Goal: Task Accomplishment & Management: Complete application form

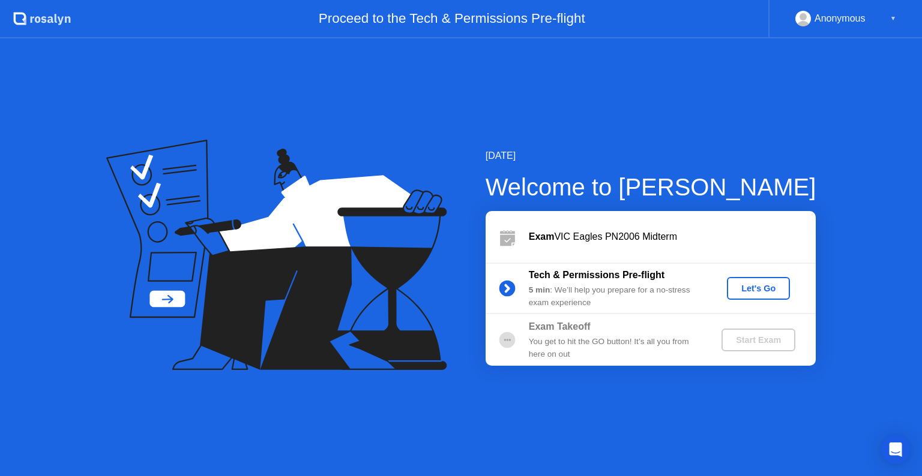
click at [751, 289] on div "Let's Go" at bounding box center [757, 289] width 53 height 10
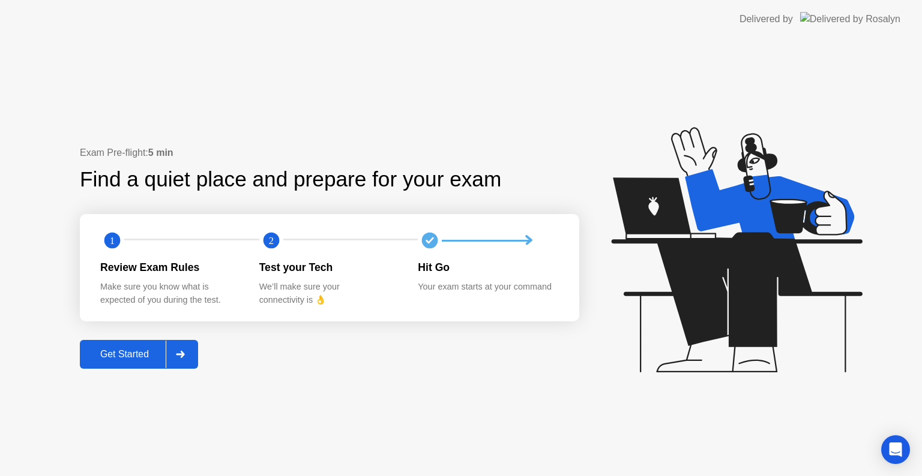
click at [121, 358] on div "Get Started" at bounding box center [124, 354] width 82 height 11
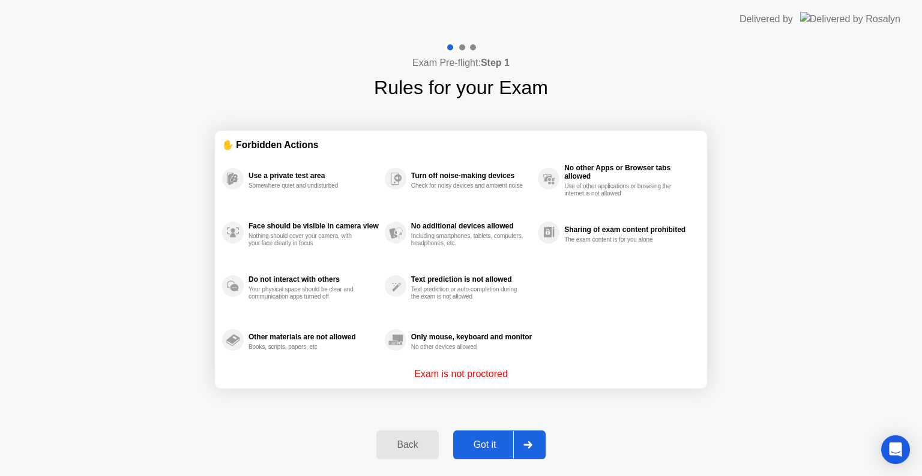
click at [491, 442] on div "Got it" at bounding box center [485, 445] width 56 height 11
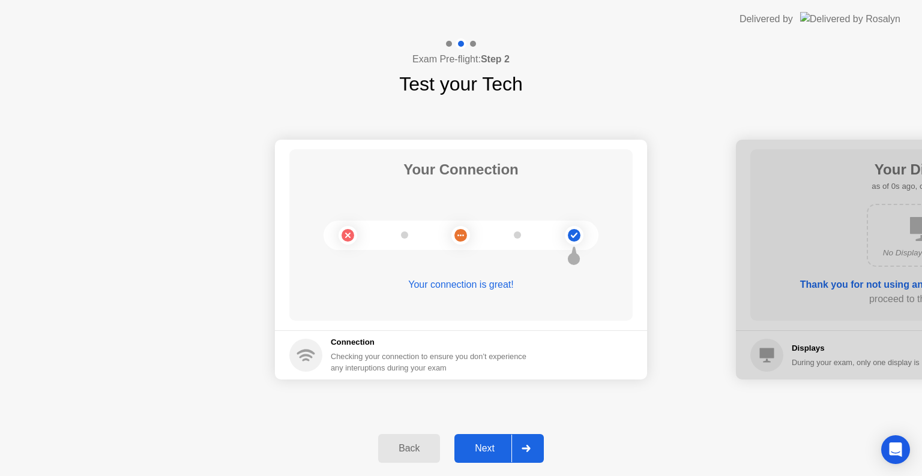
click at [491, 443] on div "Next" at bounding box center [484, 448] width 53 height 11
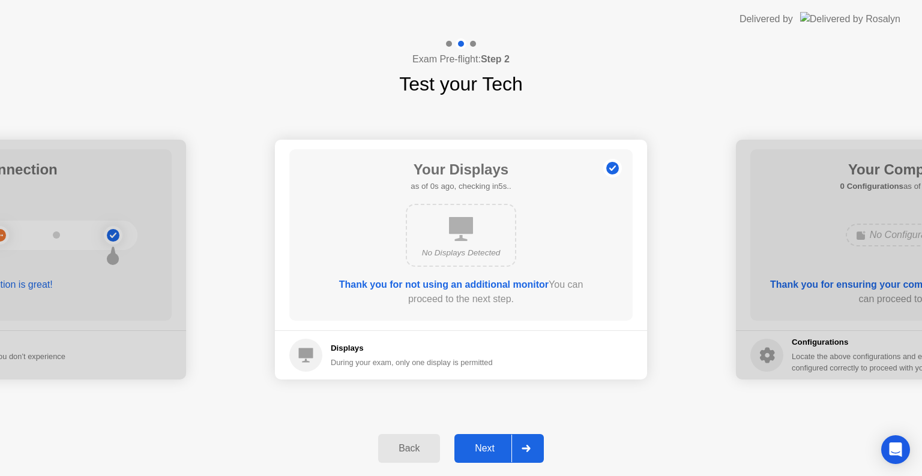
click at [491, 443] on div "Next" at bounding box center [484, 448] width 53 height 11
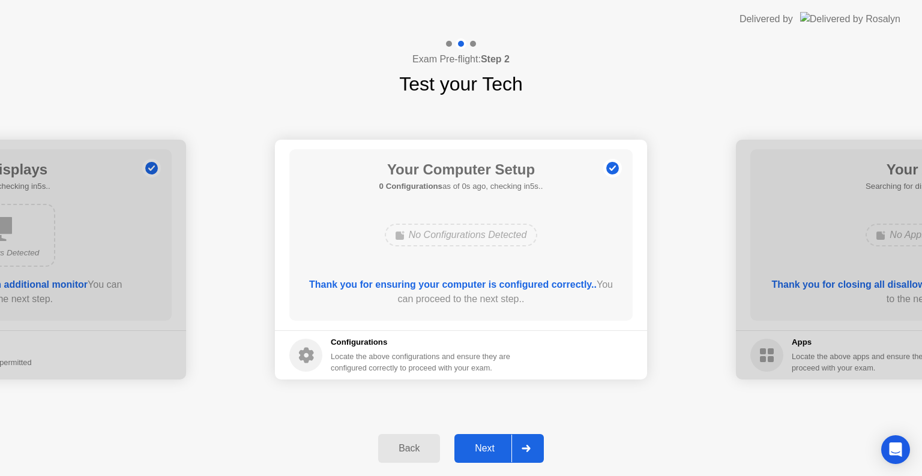
click at [491, 443] on div "Next" at bounding box center [484, 448] width 53 height 11
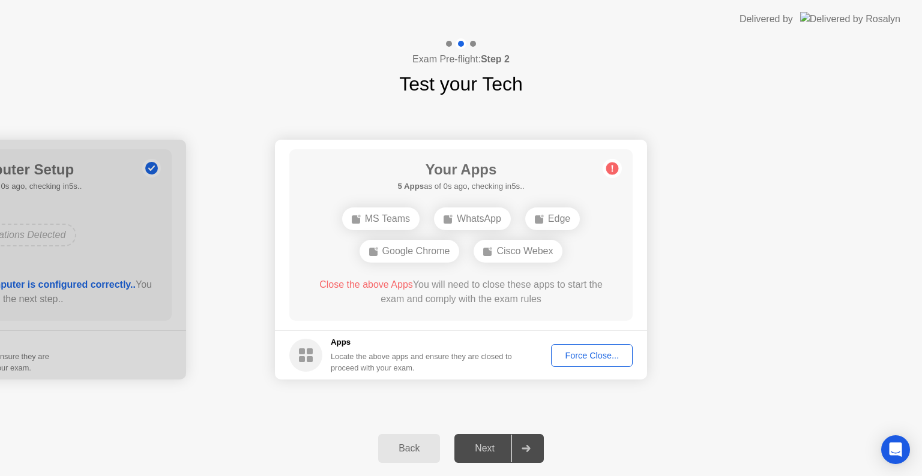
click at [491, 443] on div "Next" at bounding box center [484, 448] width 53 height 11
click at [595, 358] on div "Force Close..." at bounding box center [591, 356] width 73 height 10
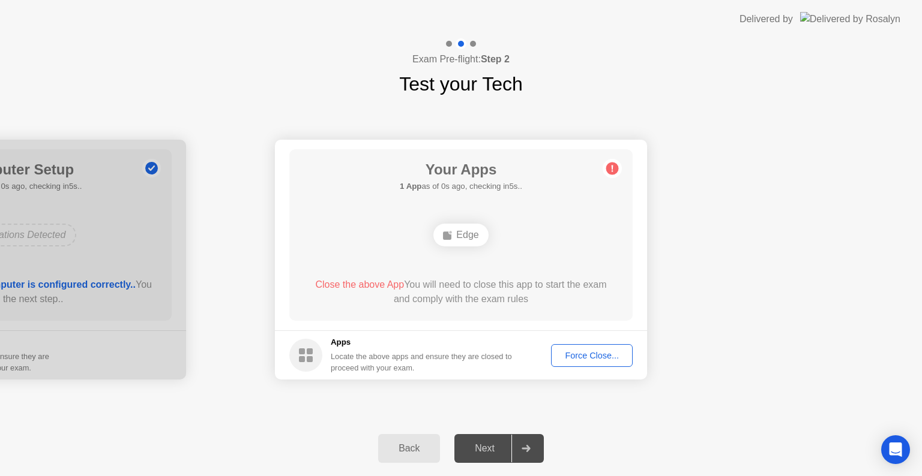
click at [487, 446] on div "Next" at bounding box center [484, 448] width 53 height 11
click at [588, 360] on div "Force Close..." at bounding box center [591, 356] width 73 height 10
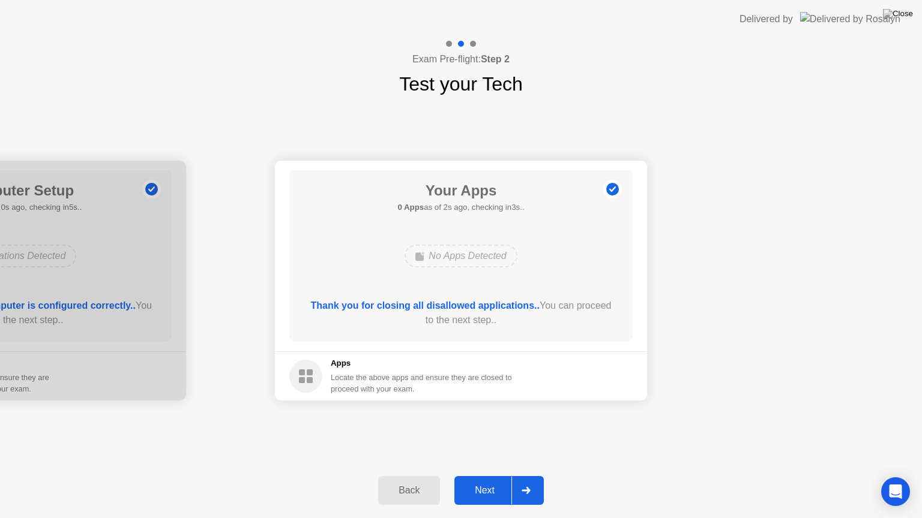
click at [477, 476] on div "Next" at bounding box center [484, 490] width 53 height 11
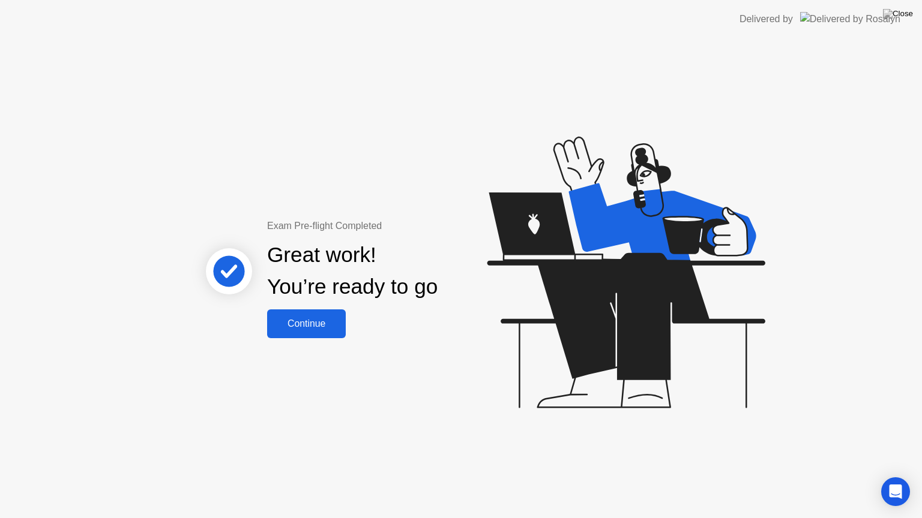
click at [313, 326] on div "Continue" at bounding box center [306, 324] width 71 height 11
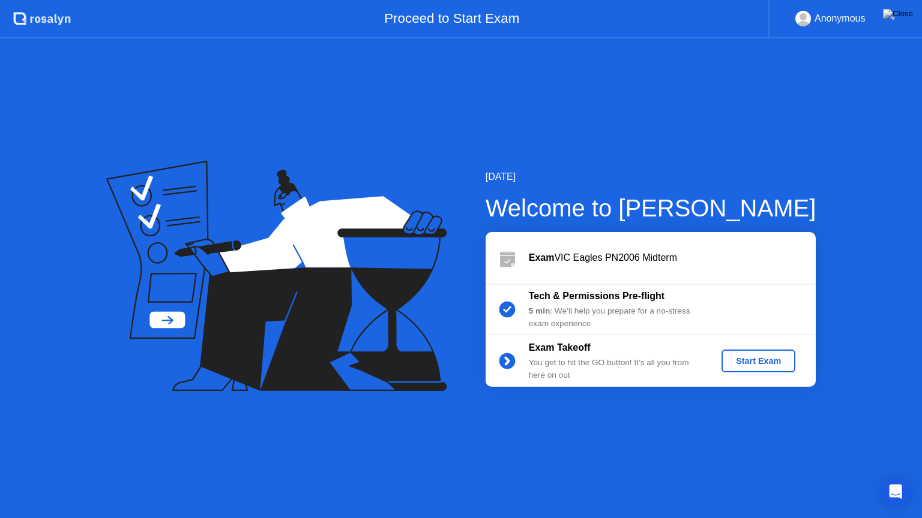
click at [770, 364] on div "Start Exam" at bounding box center [758, 361] width 64 height 10
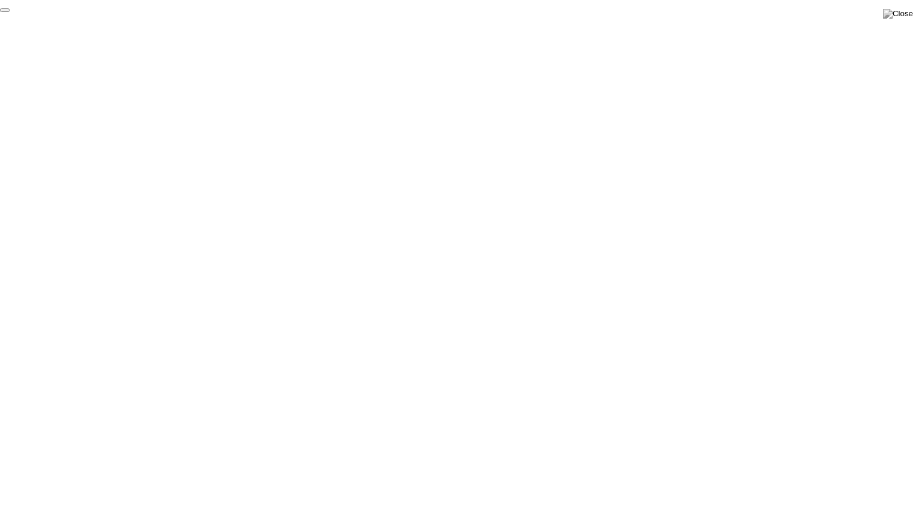
click div "End Proctoring Session"
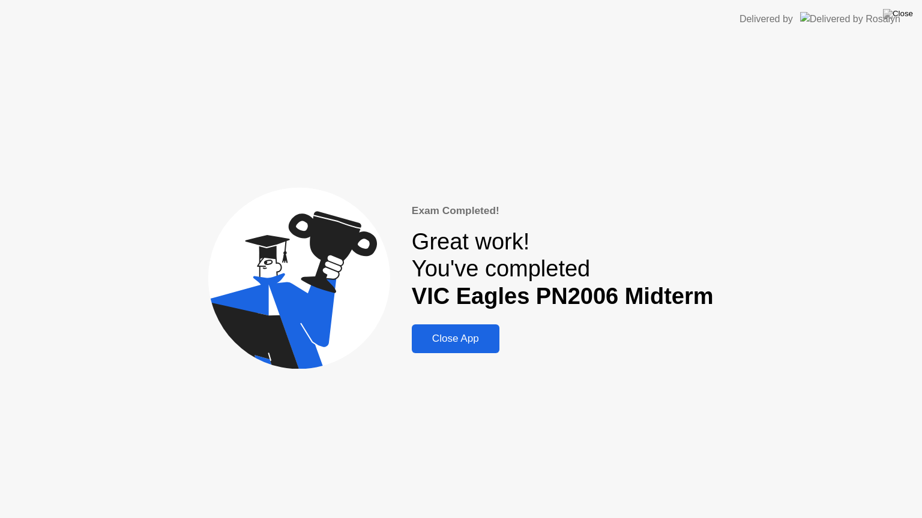
click at [467, 333] on div "Close App" at bounding box center [455, 339] width 80 height 12
